Goal: Information Seeking & Learning: Learn about a topic

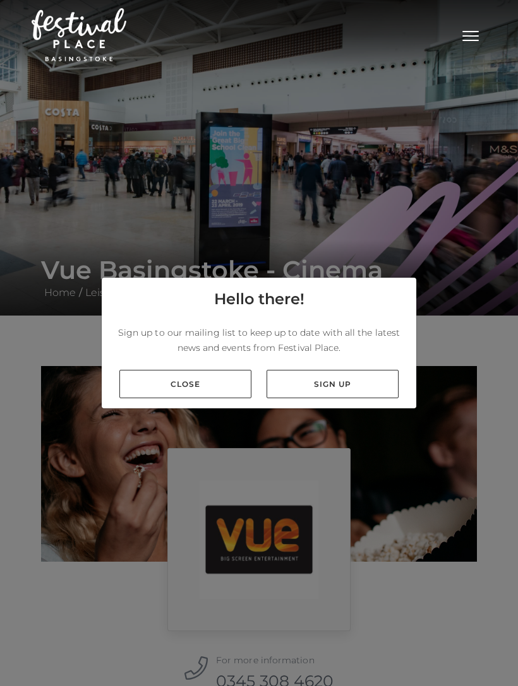
click at [208, 398] on link "Close" at bounding box center [185, 384] width 132 height 28
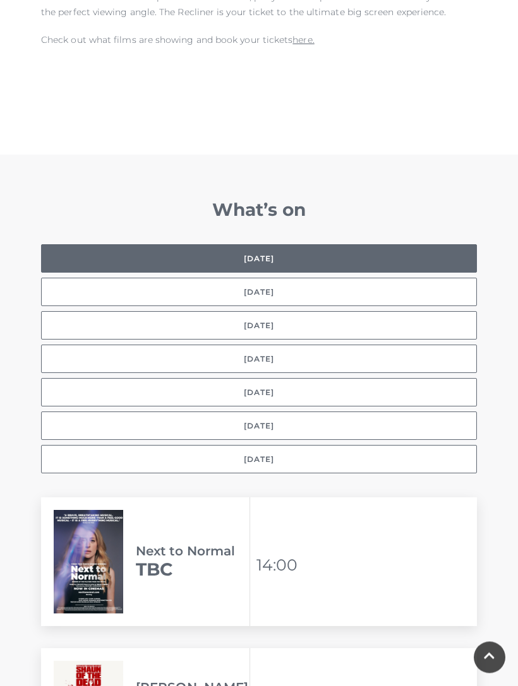
click at [274, 345] on button "[DATE]" at bounding box center [259, 359] width 436 height 28
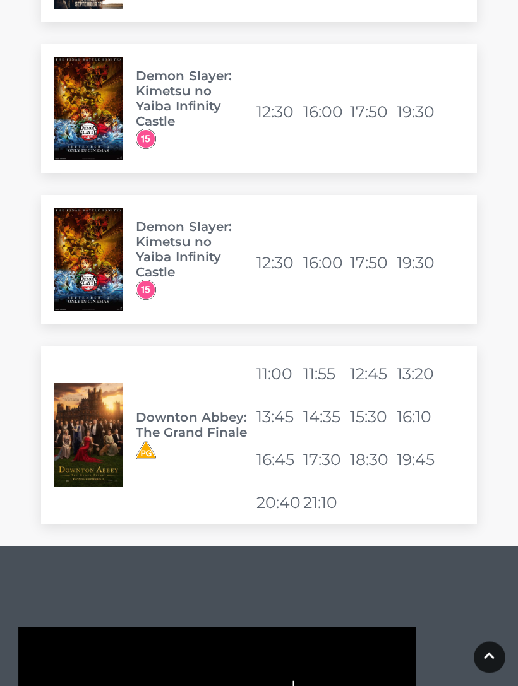
scroll to position [2828, 0]
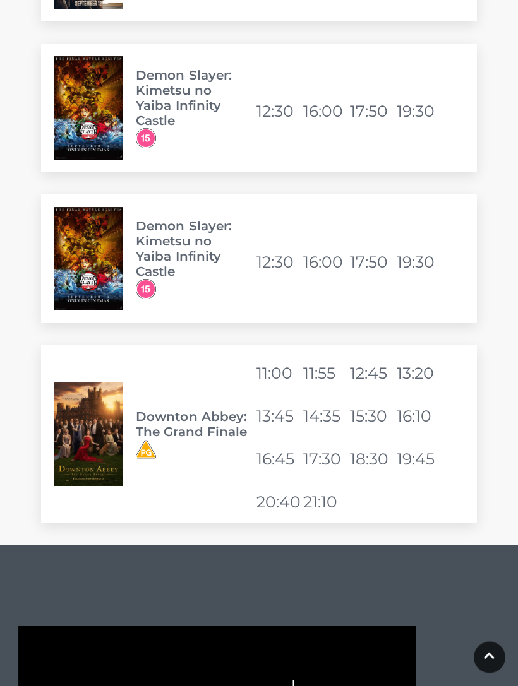
click at [167, 421] on h3 "Downton Abbey: The Grand Finale" at bounding box center [193, 425] width 114 height 30
click at [110, 431] on img at bounding box center [88, 435] width 69 height 104
click at [185, 418] on h3 "Downton Abbey: The Grand Finale" at bounding box center [193, 425] width 114 height 30
click at [205, 422] on h3 "Downton Abbey: The Grand Finale" at bounding box center [193, 425] width 114 height 30
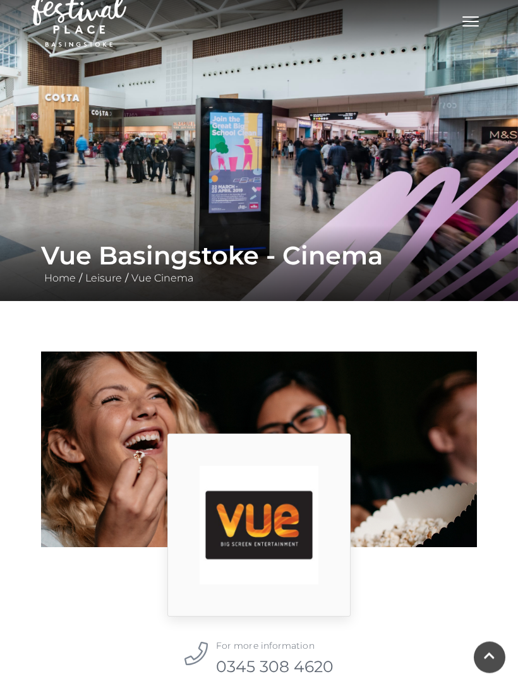
scroll to position [0, 0]
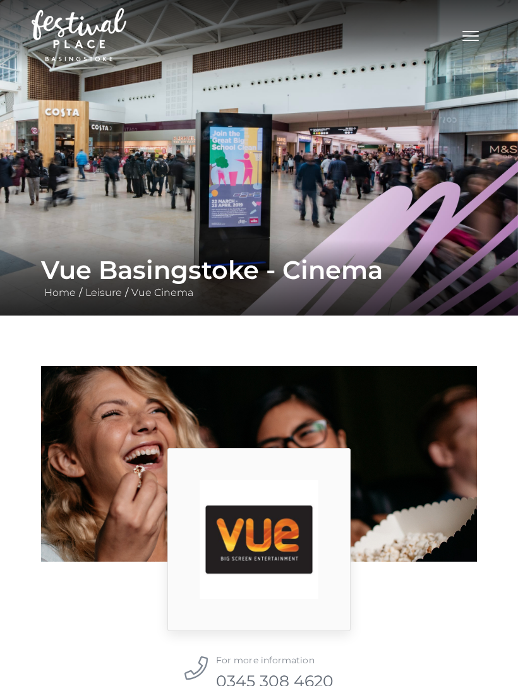
click at [474, 42] on button "Toggle navigation" at bounding box center [471, 34] width 32 height 18
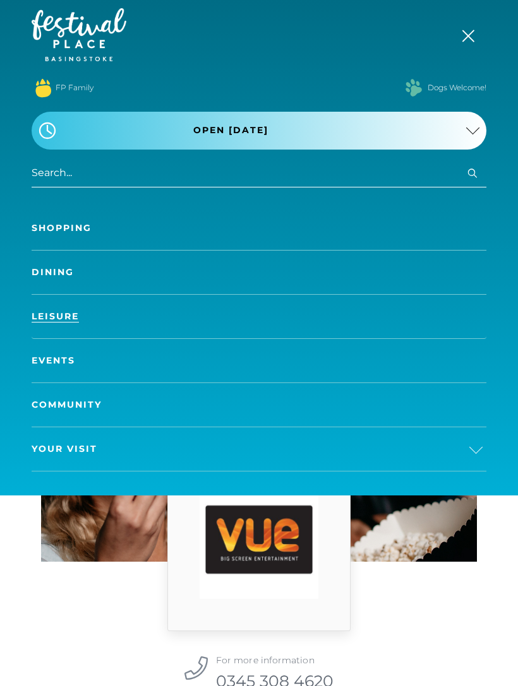
click at [88, 277] on link "Dining" at bounding box center [259, 273] width 455 height 44
click at [56, 277] on link "Dining" at bounding box center [259, 273] width 455 height 44
click at [58, 277] on link "Dining" at bounding box center [259, 273] width 455 height 44
